Goal: Task Accomplishment & Management: Use online tool/utility

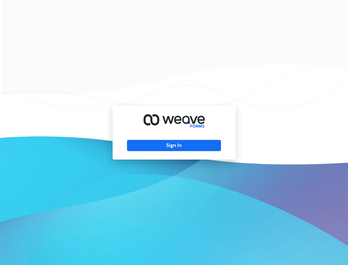
drag, startPoint x: 147, startPoint y: 148, endPoint x: 123, endPoint y: 148, distance: 23.9
click at [147, 148] on button "Sign In" at bounding box center [174, 145] width 94 height 11
